Goal: Task Accomplishment & Management: Manage account settings

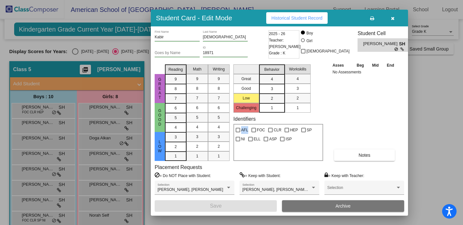
scroll to position [43, 0]
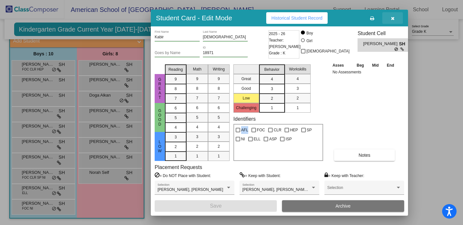
click at [392, 18] on icon "button" at bounding box center [393, 18] width 4 height 5
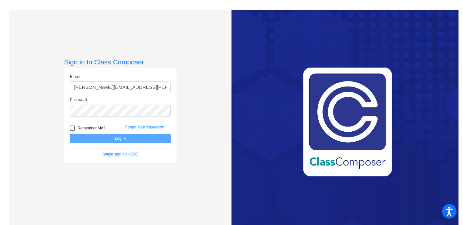
type input "shalena.harvin@asd.edu.qa"
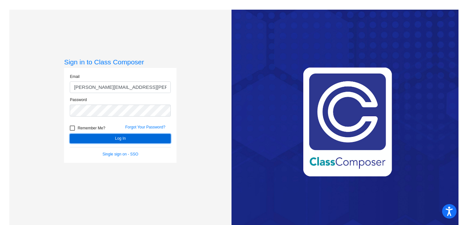
click at [124, 140] on button "Log In" at bounding box center [120, 138] width 101 height 9
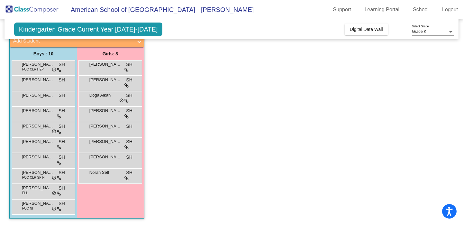
click at [23, 74] on div "Adam Flowers FOC CLR HEP SH lock do_not_disturb_alt" at bounding box center [44, 67] width 64 height 15
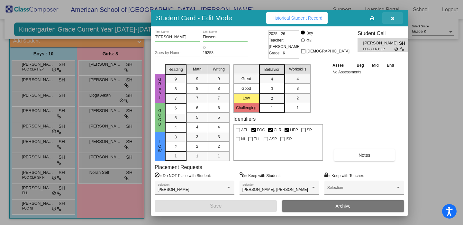
click at [391, 19] on icon "button" at bounding box center [393, 18] width 4 height 5
